Goal: Information Seeking & Learning: Learn about a topic

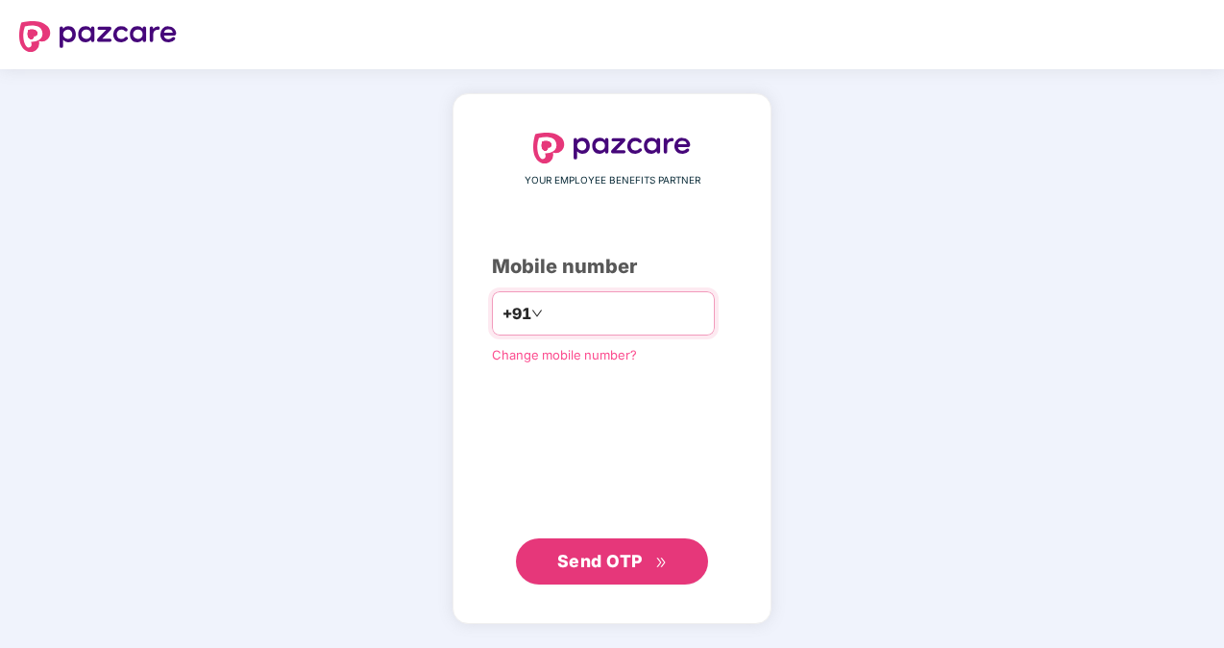
click at [670, 323] on input "number" at bounding box center [626, 313] width 158 height 31
type input "**********"
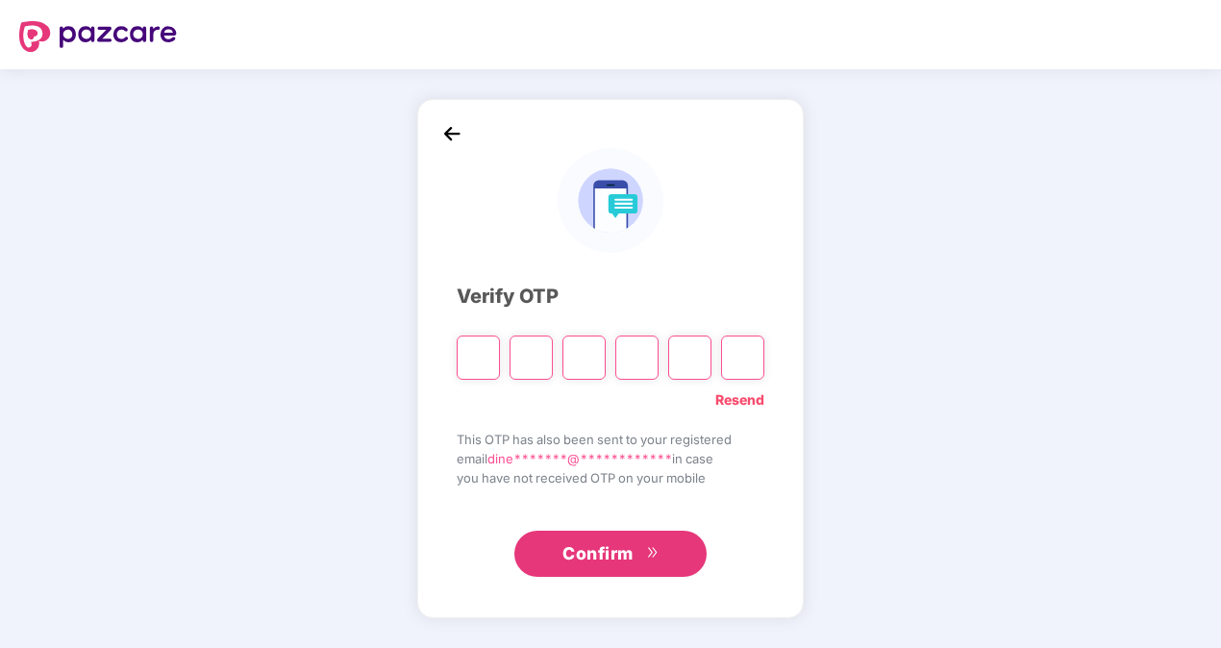
type input "*"
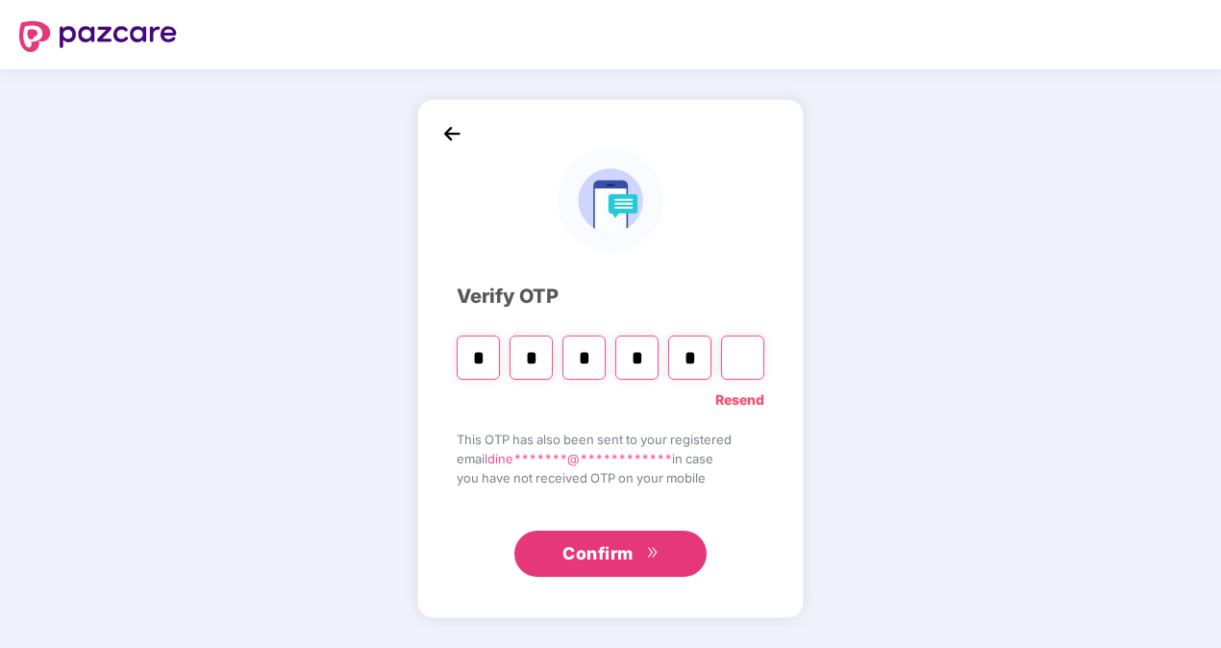
type input "*"
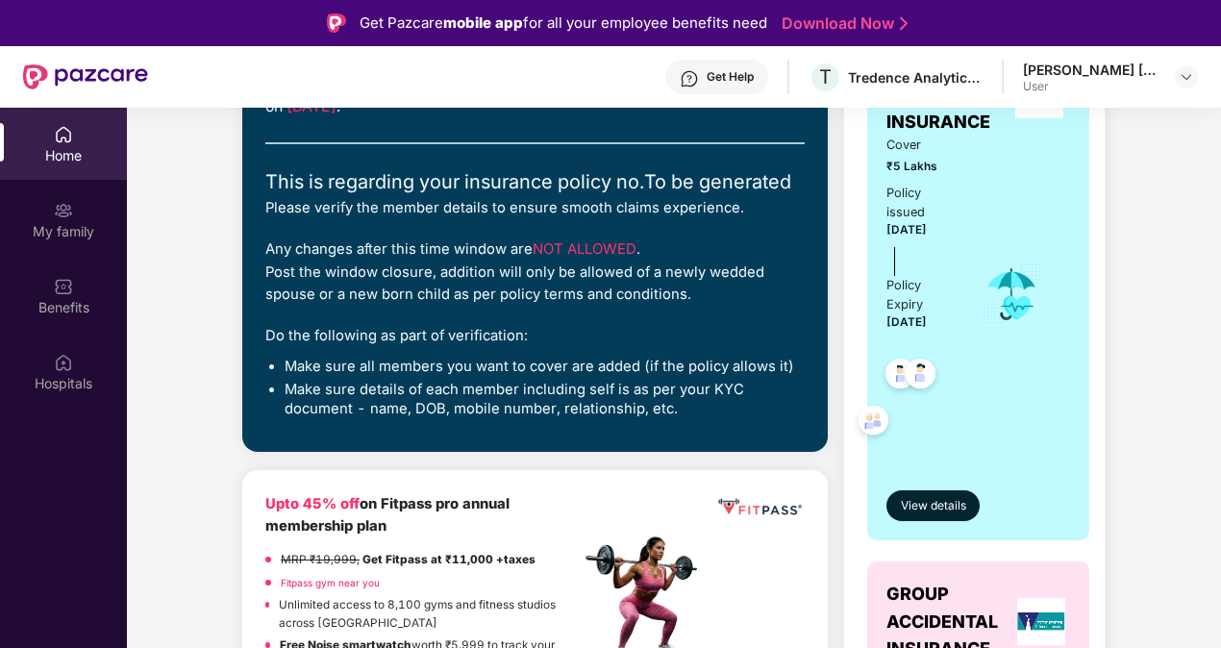
scroll to position [577, 0]
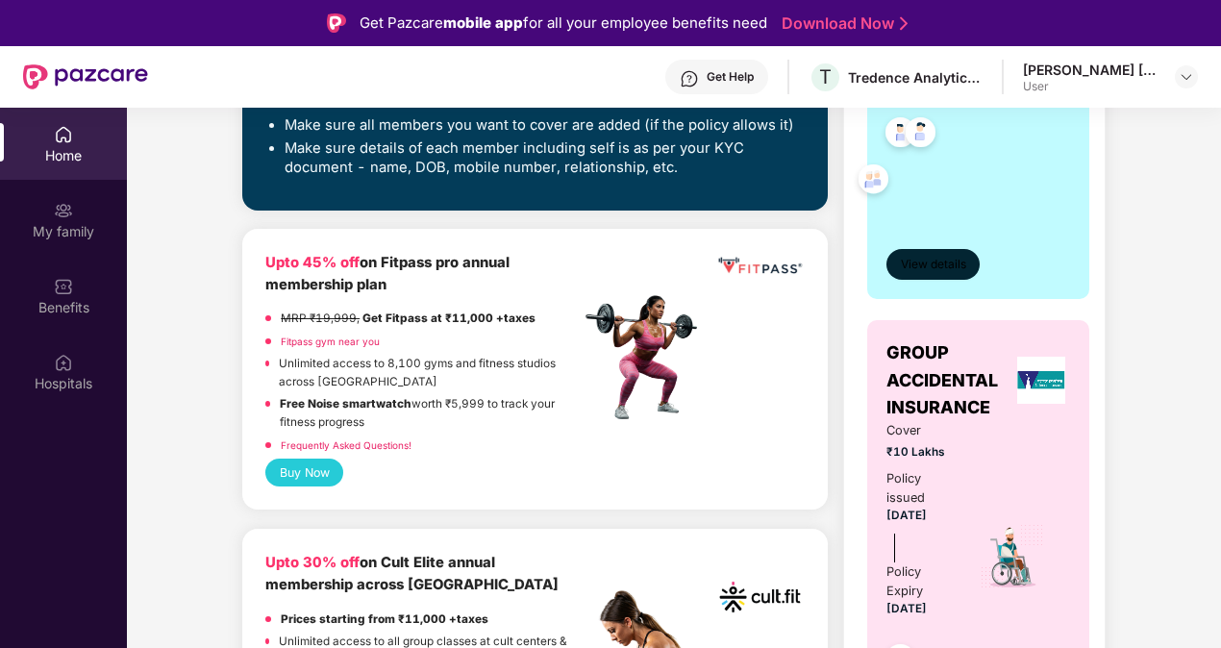
click at [921, 249] on button "View details" at bounding box center [932, 264] width 93 height 31
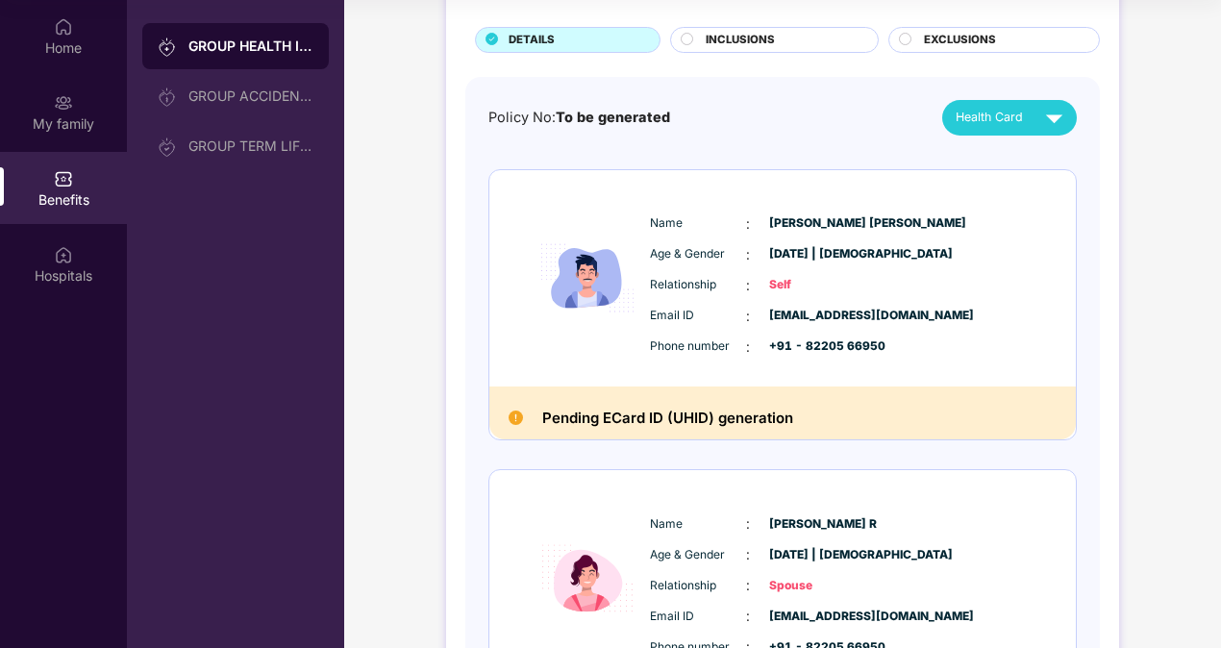
scroll to position [0, 0]
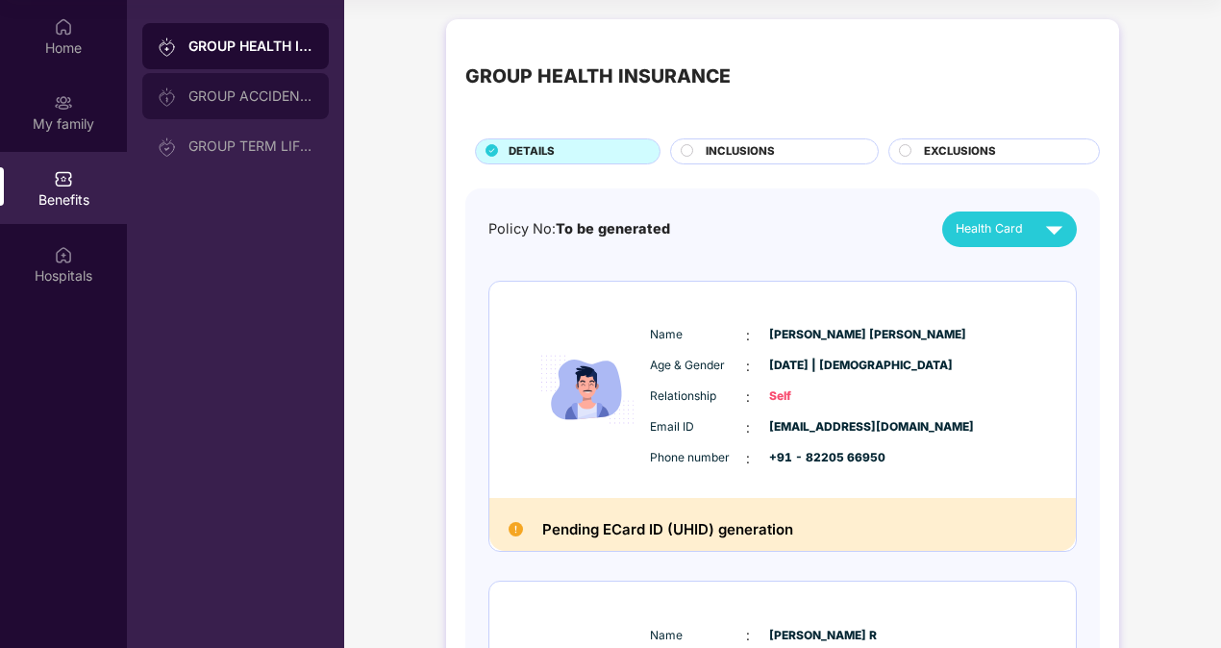
click at [243, 98] on div "GROUP ACCIDENTAL INSURANCE" at bounding box center [250, 95] width 125 height 15
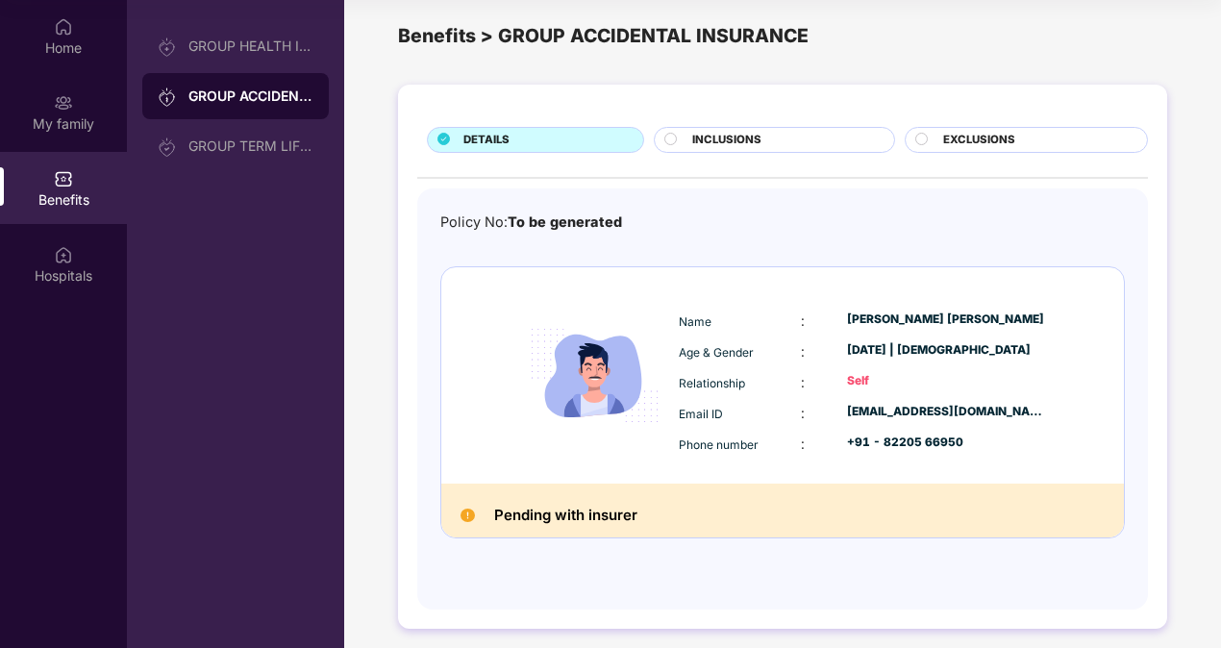
scroll to position [25, 0]
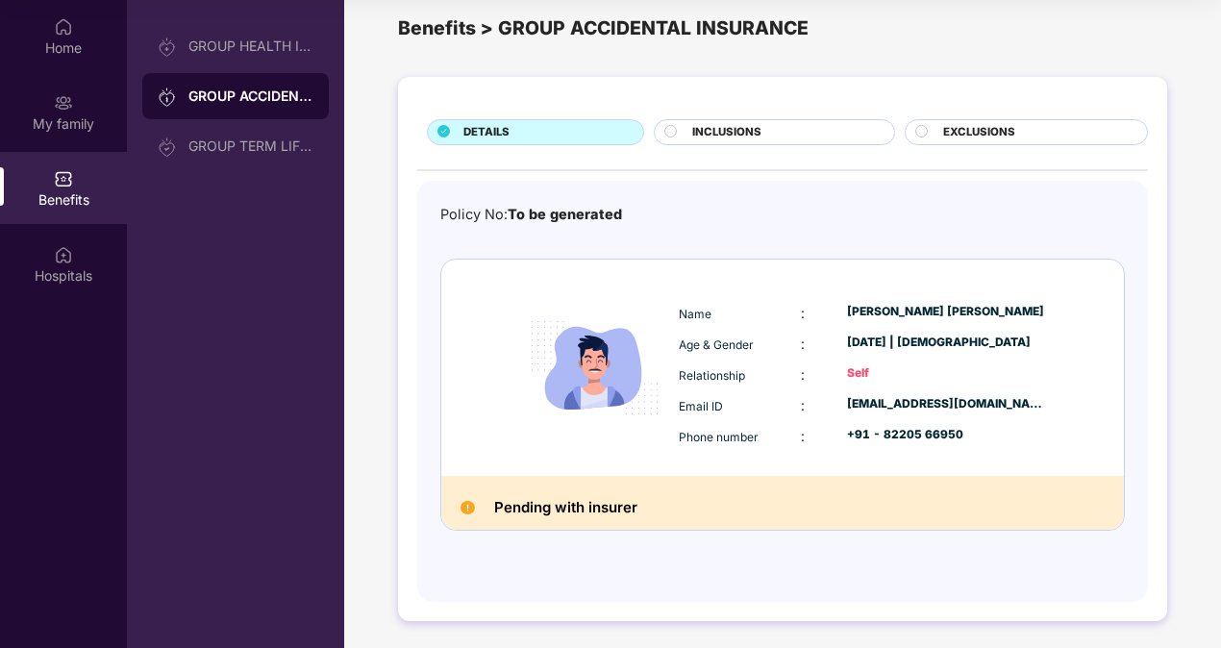
click at [752, 135] on span "INCLUSIONS" at bounding box center [726, 132] width 69 height 17
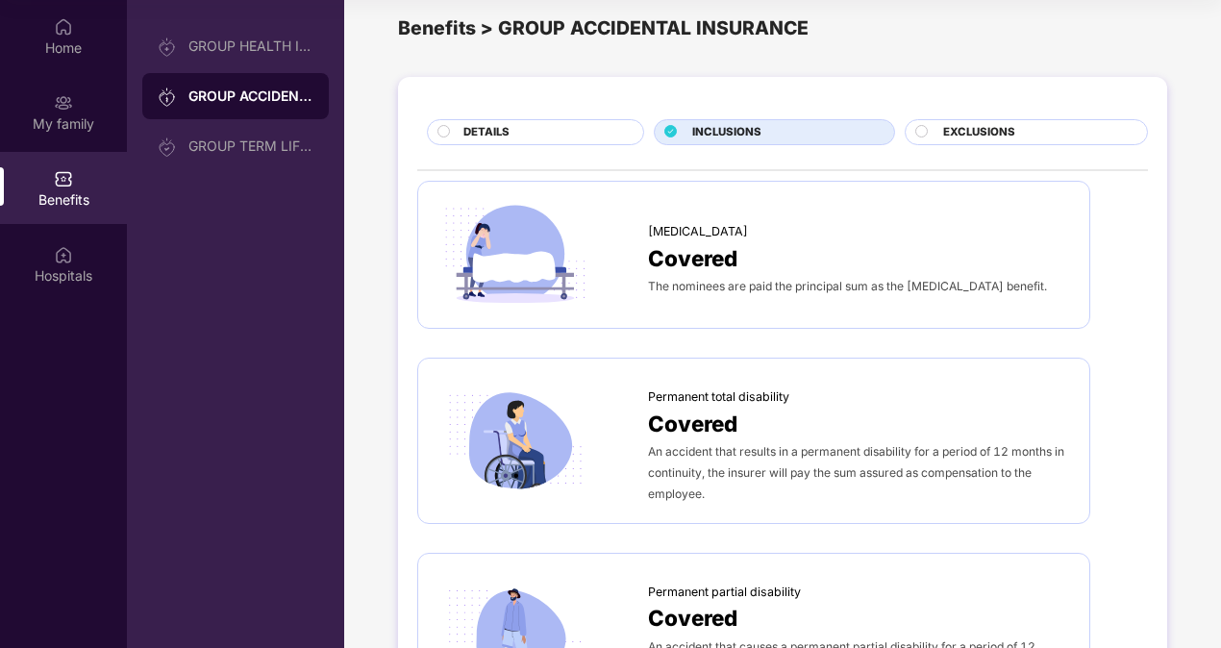
click at [552, 128] on div "DETAILS" at bounding box center [544, 134] width 180 height 20
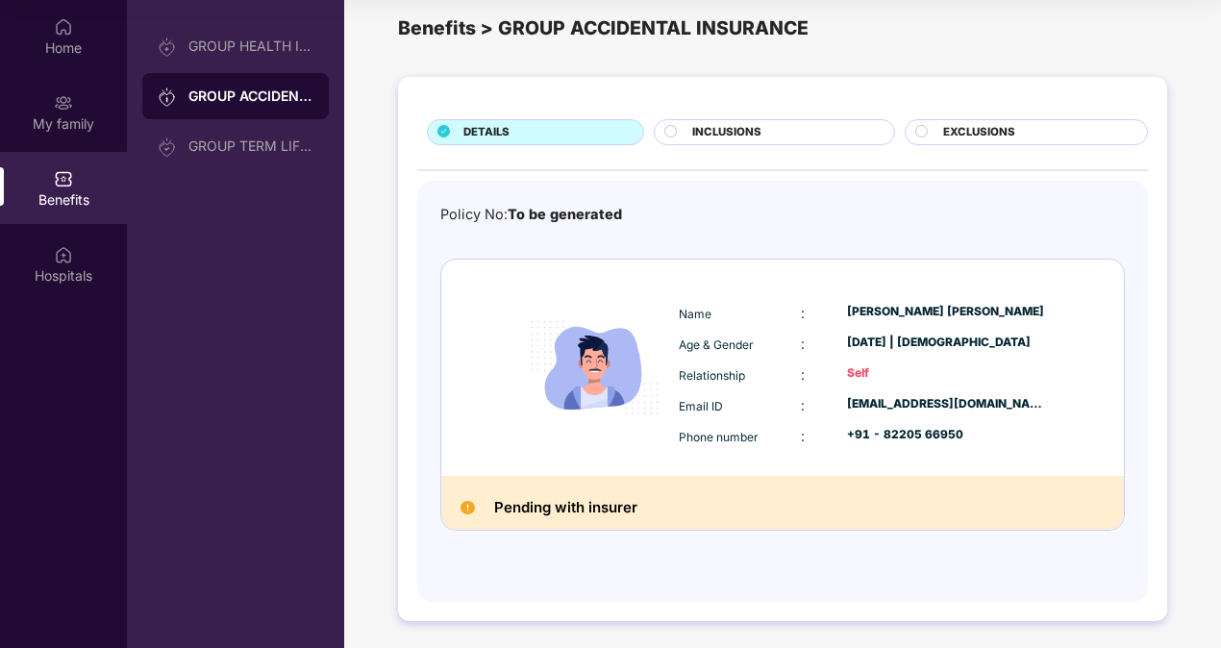
click at [800, 133] on div "INCLUSIONS" at bounding box center [782, 134] width 201 height 20
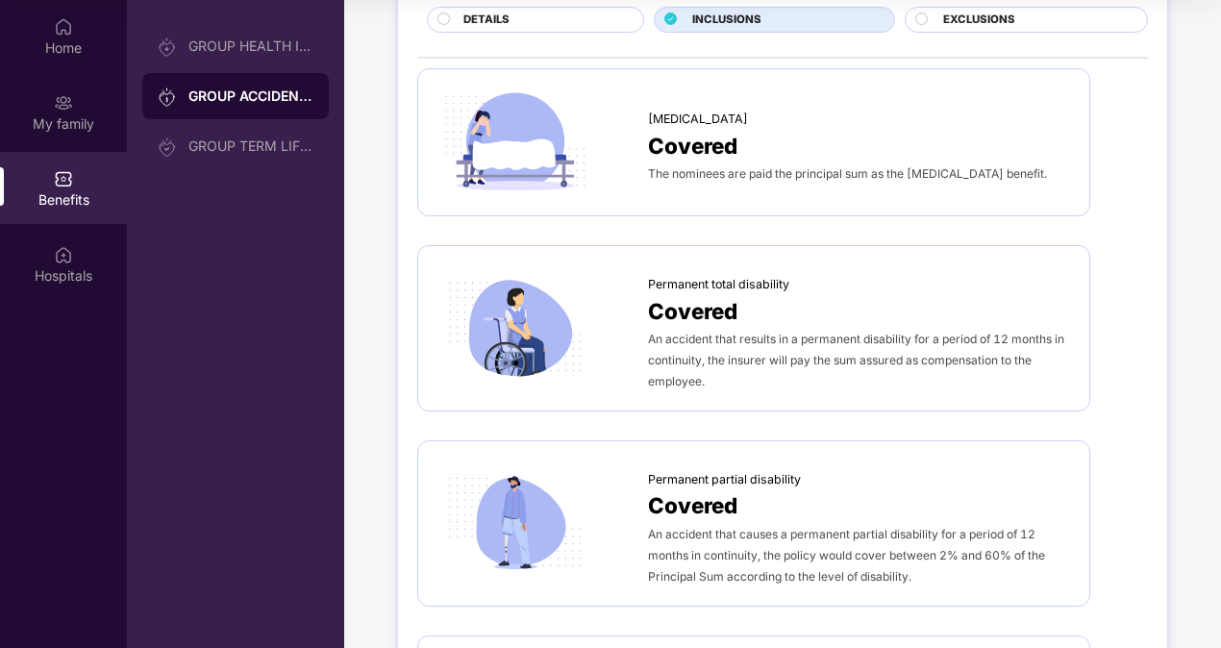
scroll to position [58, 0]
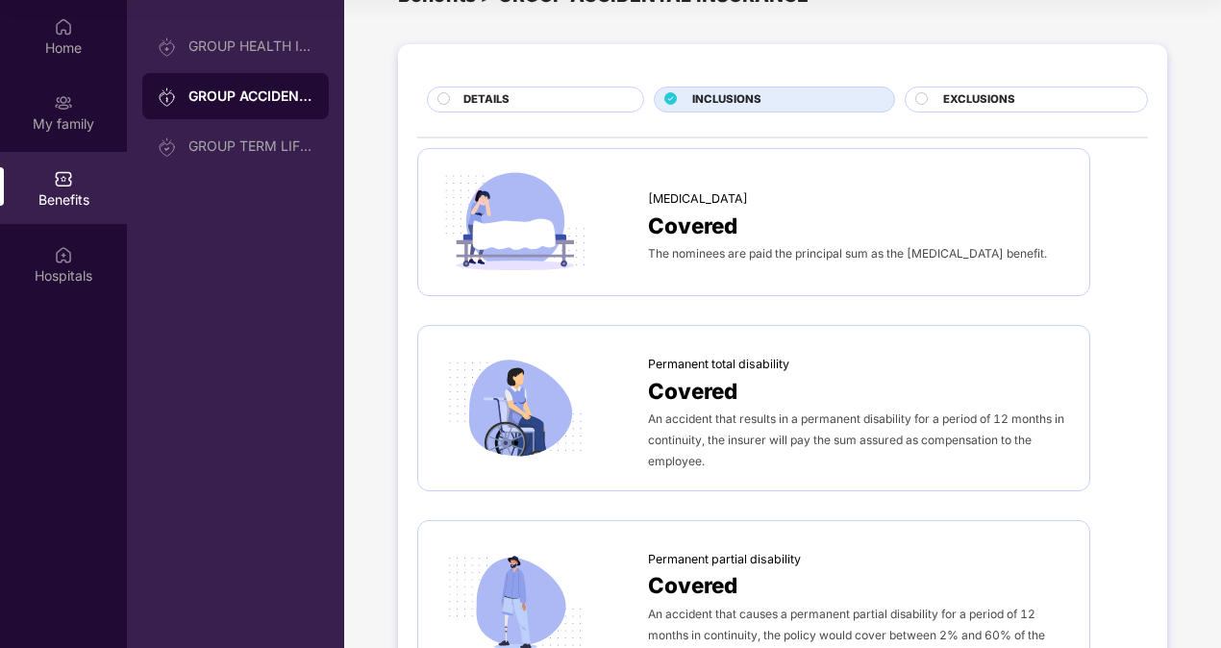
click at [969, 94] on span "EXCLUSIONS" at bounding box center [979, 99] width 72 height 17
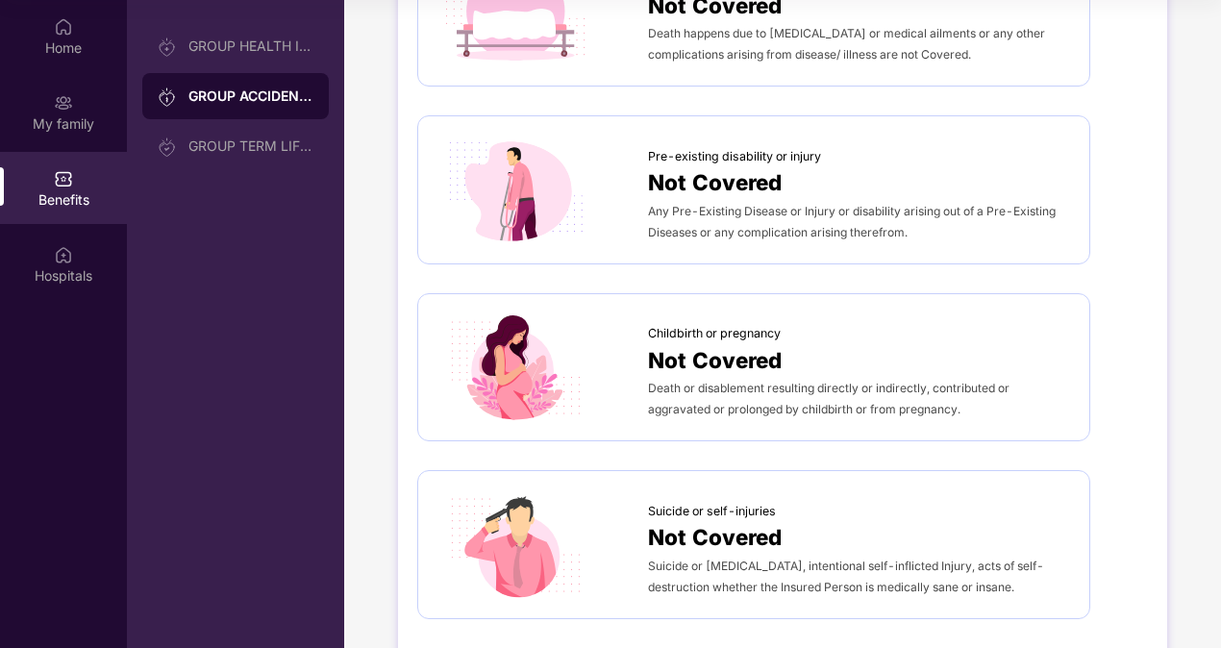
scroll to position [0, 0]
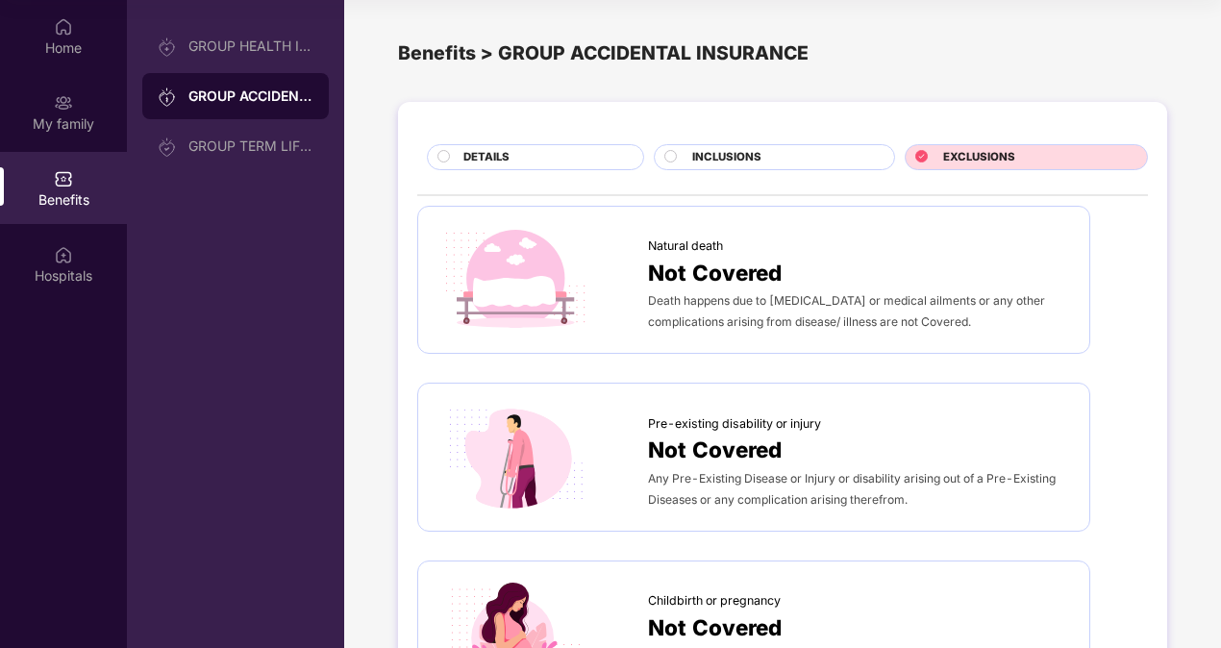
click at [269, 158] on div "GROUP TERM LIFE INSURANCE" at bounding box center [235, 146] width 186 height 46
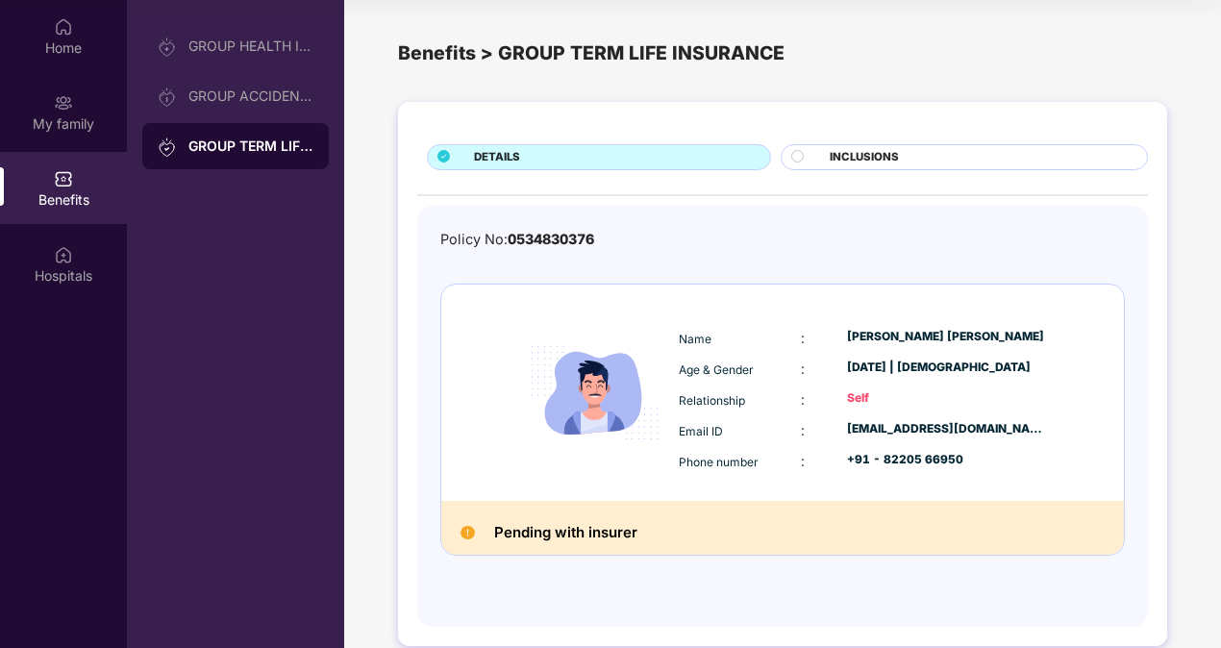
scroll to position [25, 0]
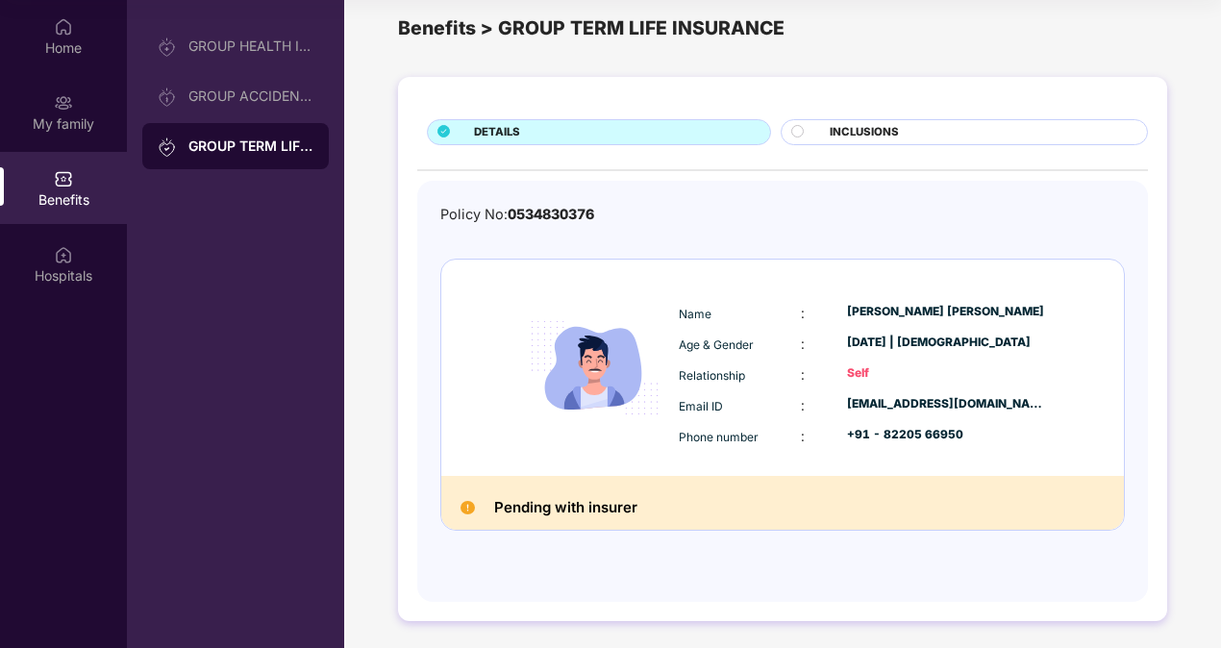
click at [817, 134] on div at bounding box center [805, 134] width 29 height 18
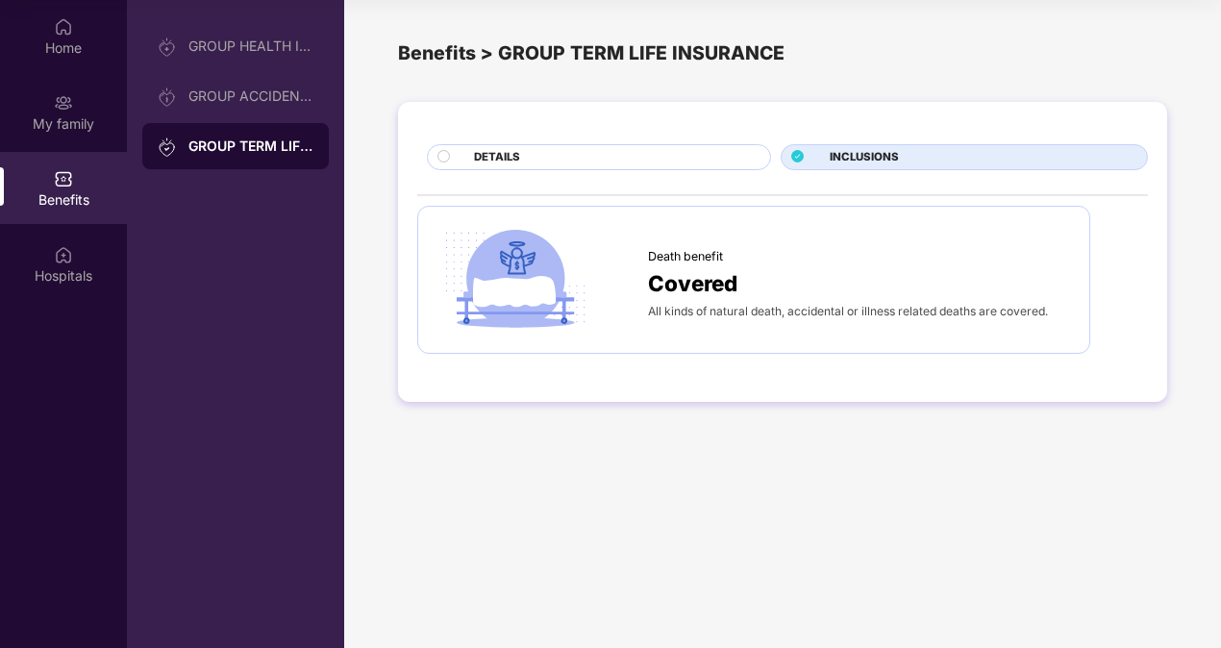
click at [696, 275] on span "Covered" at bounding box center [692, 283] width 89 height 34
click at [654, 158] on div "DETAILS" at bounding box center [612, 159] width 296 height 20
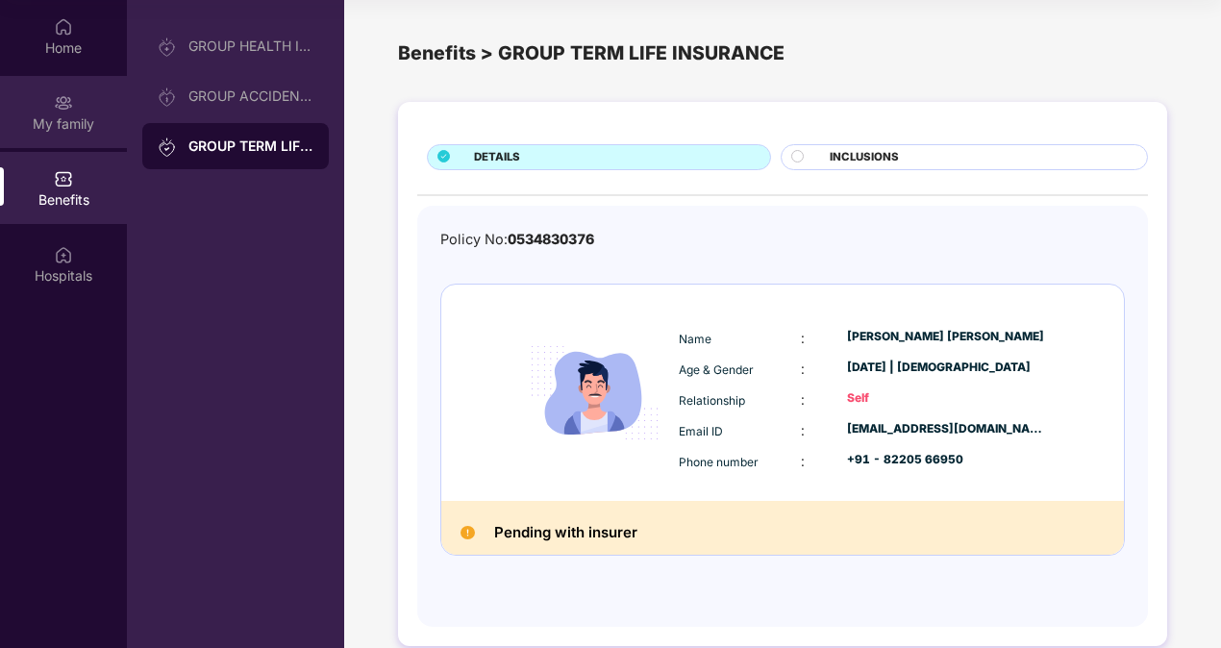
click at [78, 130] on div "My family" at bounding box center [63, 123] width 127 height 19
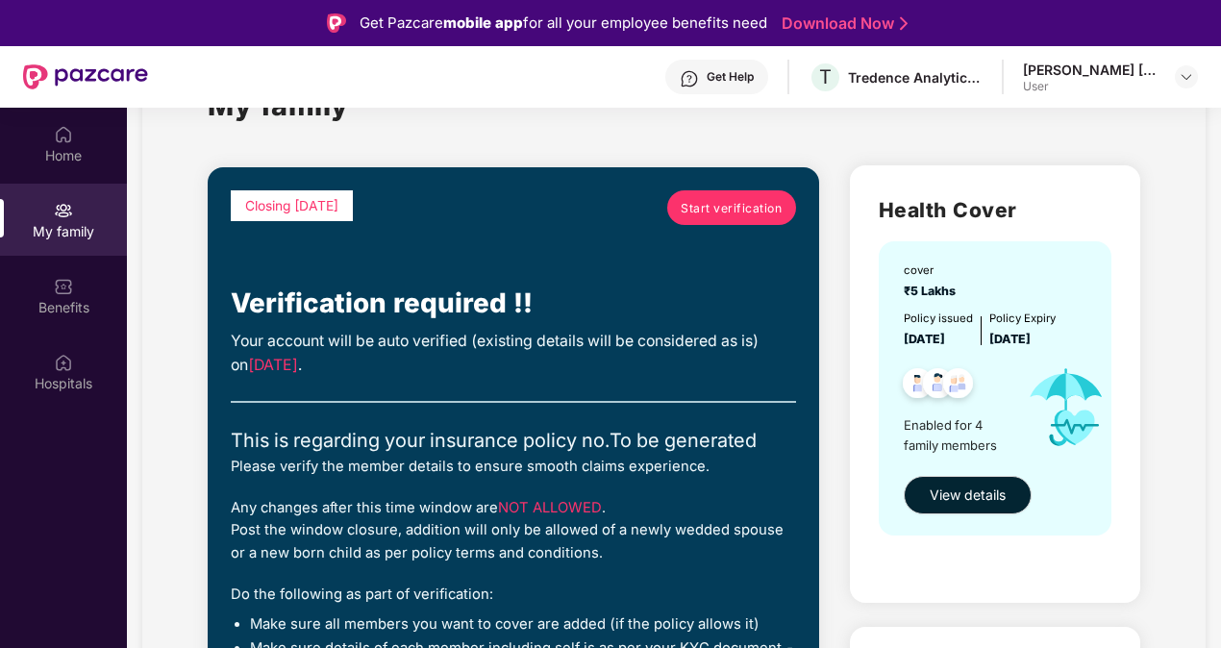
scroll to position [48, 0]
